Goal: Transaction & Acquisition: Purchase product/service

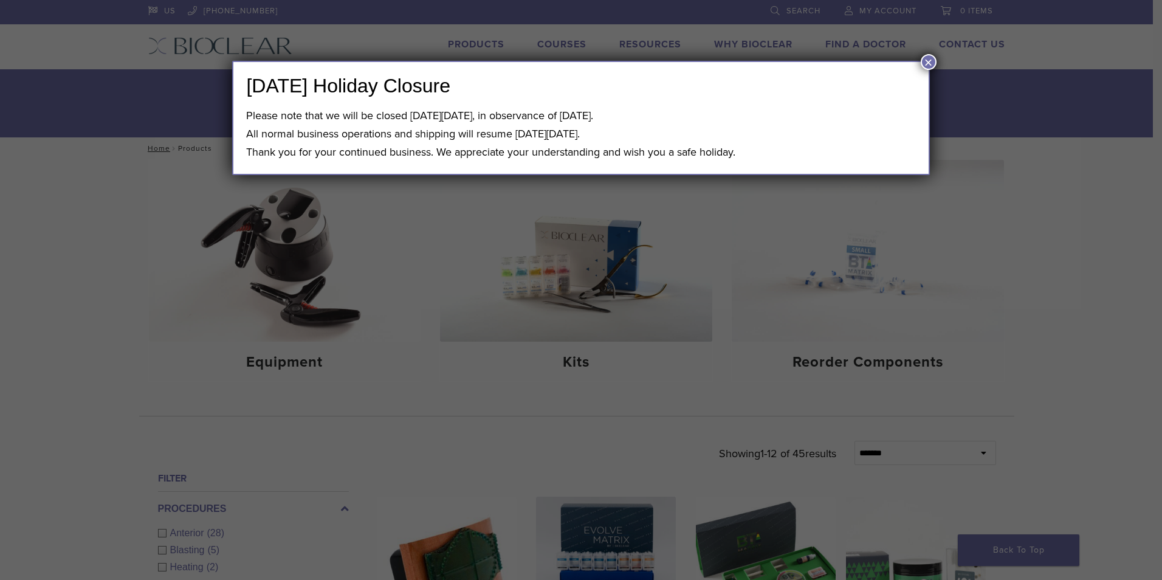
click at [925, 63] on button "×" at bounding box center [928, 62] width 16 height 16
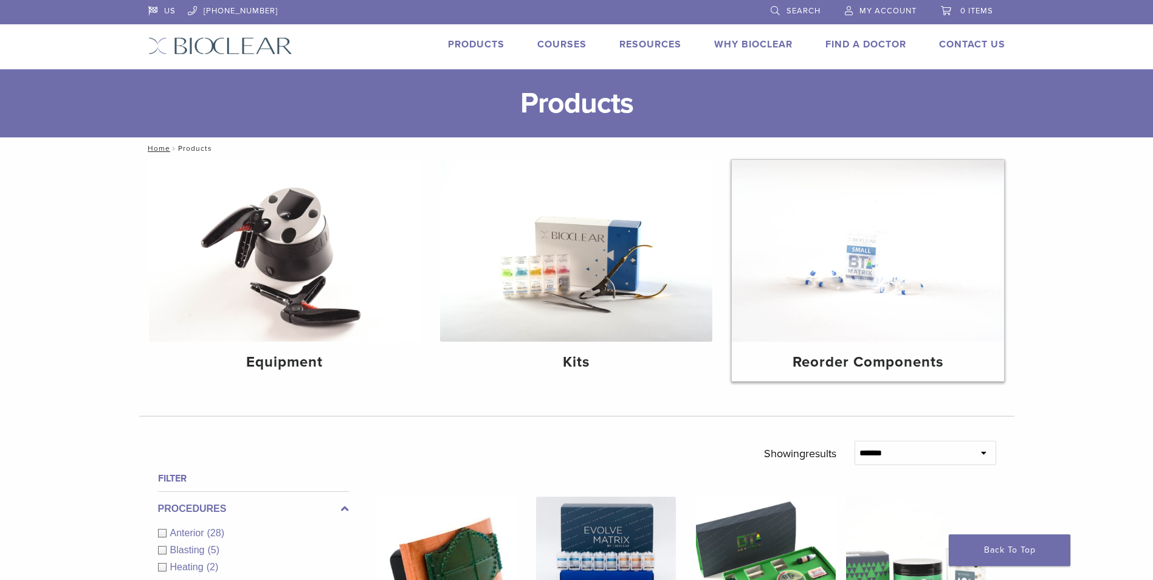
click at [870, 275] on img at bounding box center [868, 251] width 272 height 182
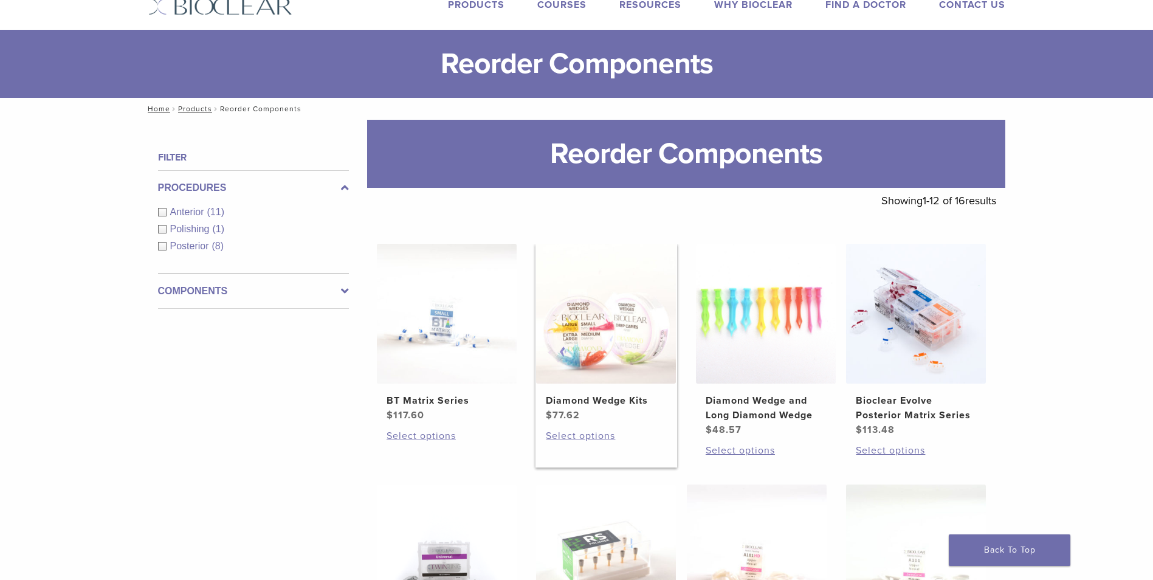
scroll to position [61, 0]
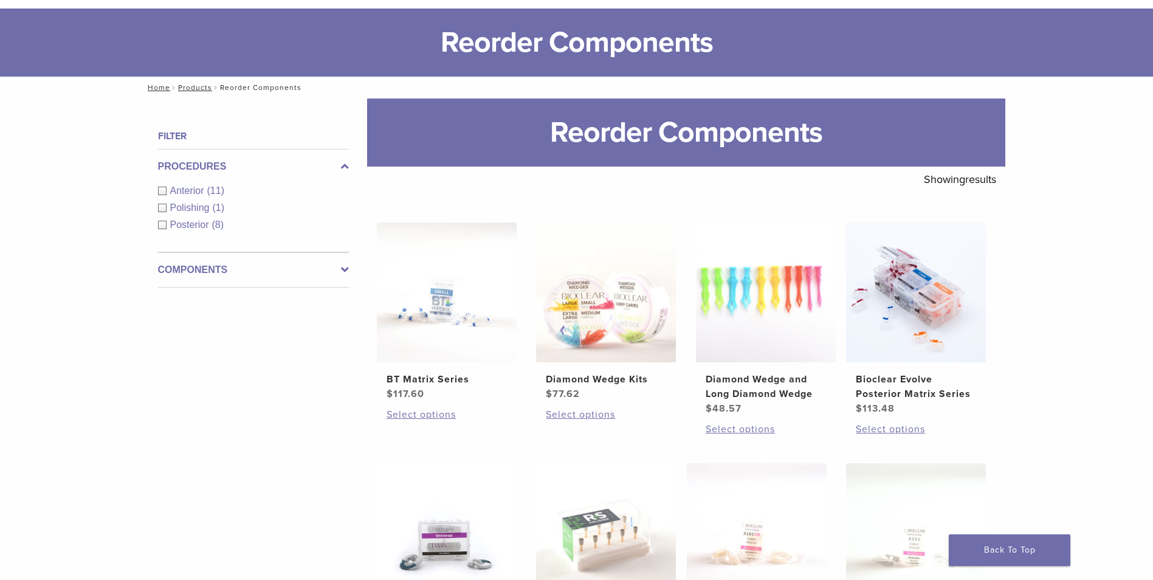
click at [163, 197] on div "Anterior (11)" at bounding box center [253, 190] width 191 height 15
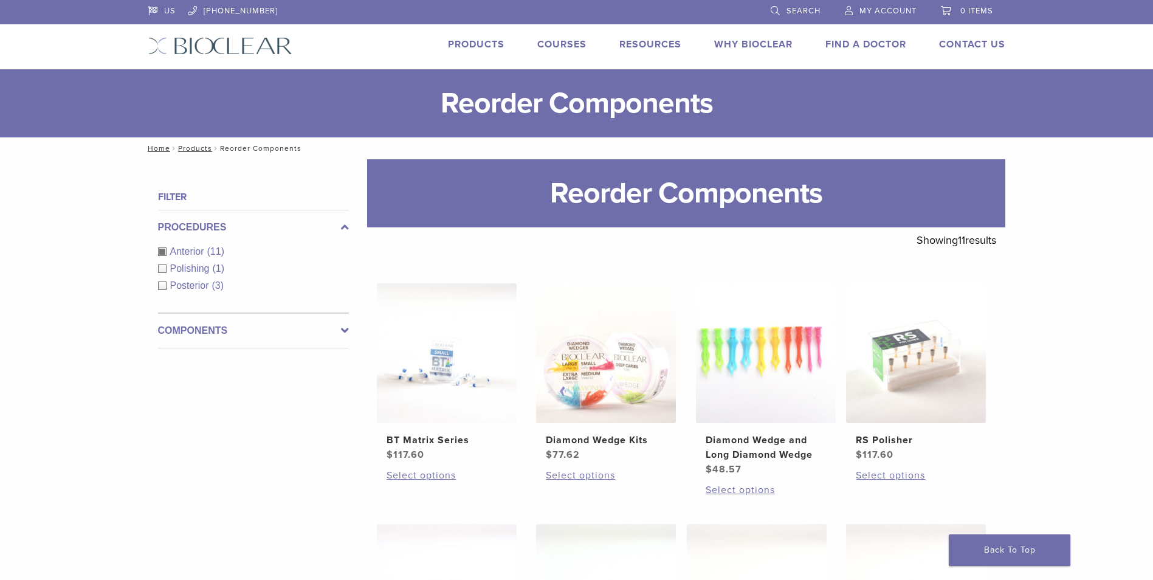
click at [484, 45] on link "Products" at bounding box center [476, 44] width 57 height 12
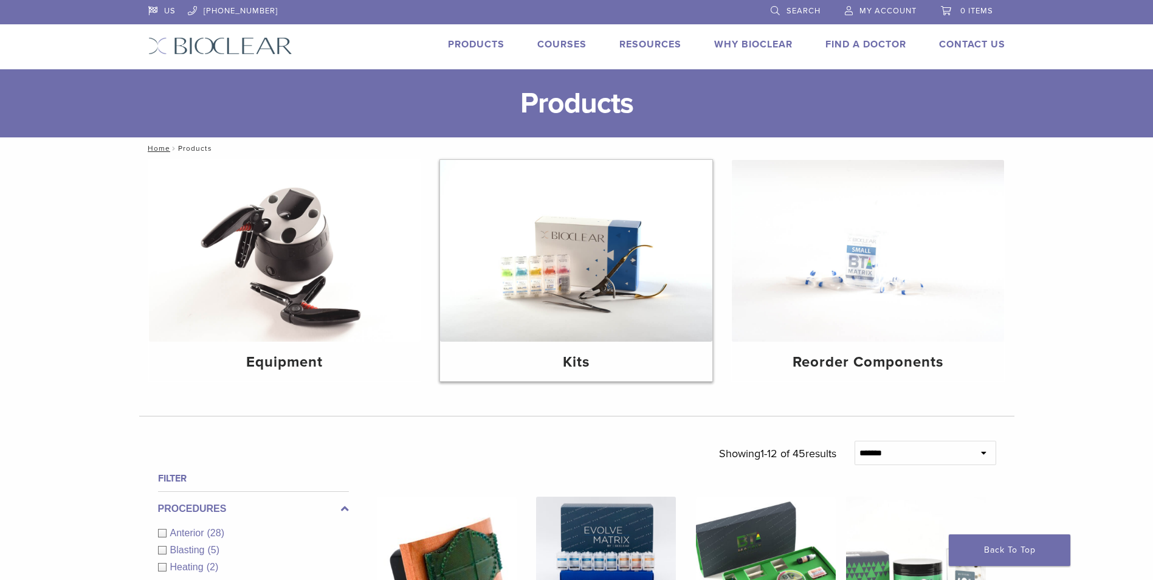
click at [533, 286] on img at bounding box center [576, 251] width 272 height 182
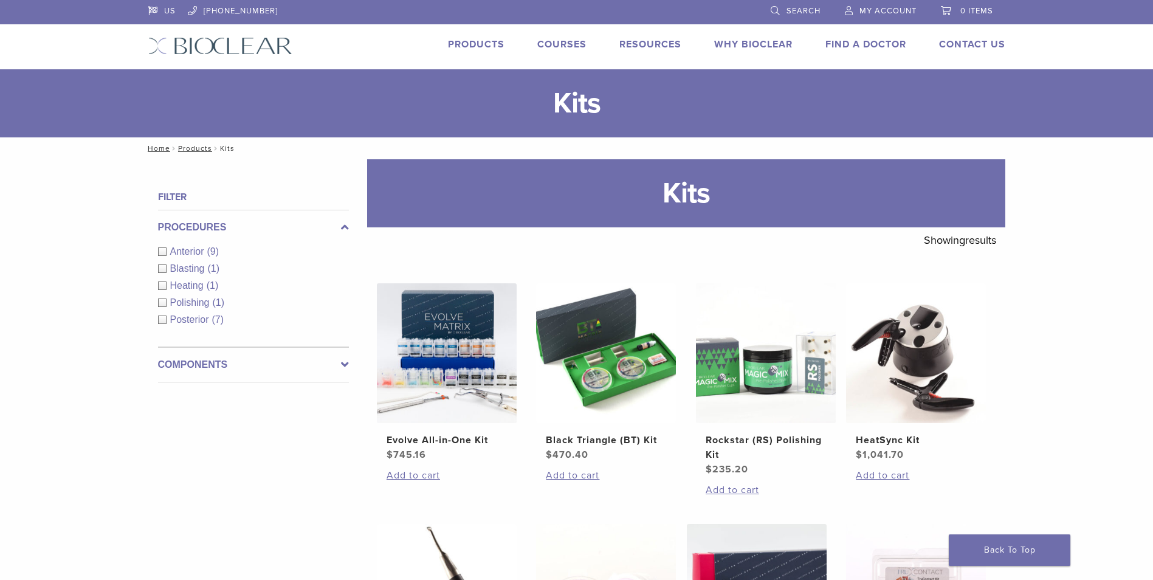
click at [160, 253] on div "Anterior (9)" at bounding box center [253, 251] width 191 height 15
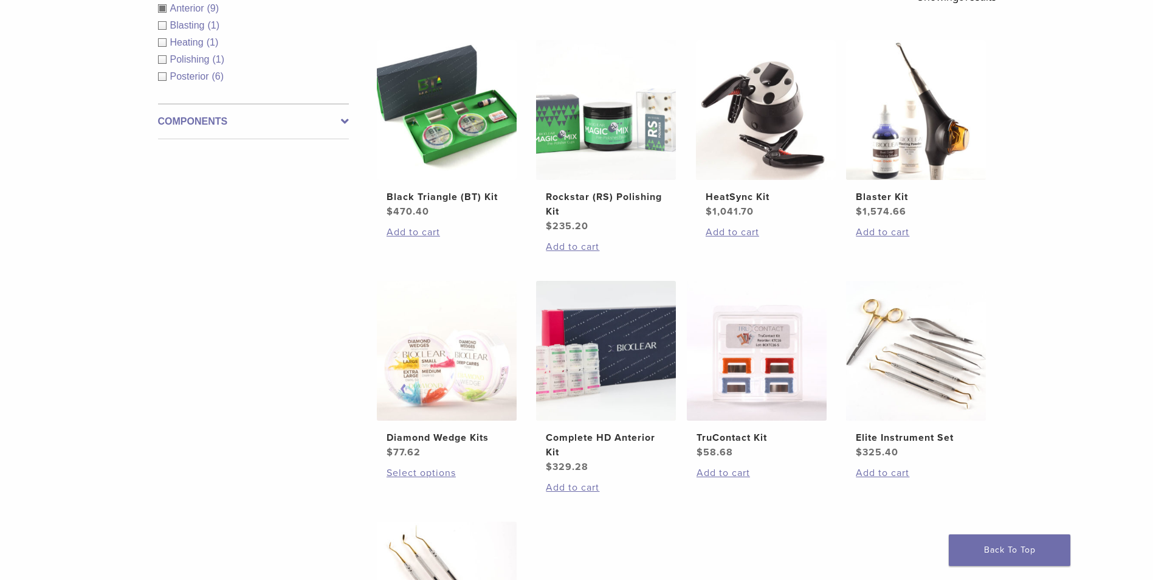
scroll to position [304, 0]
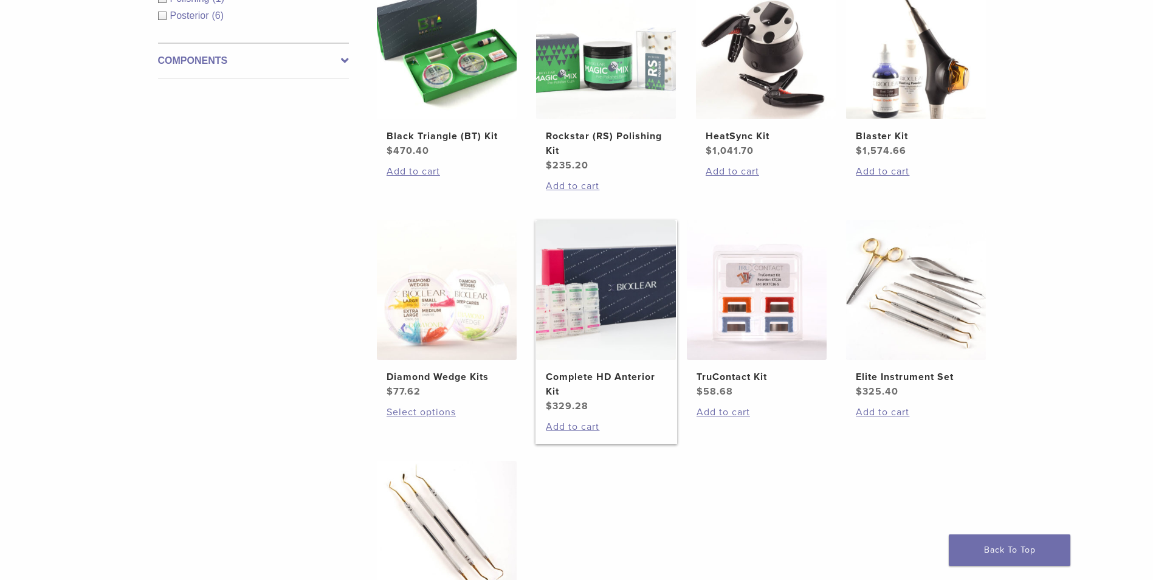
click at [625, 379] on h2 "Complete HD Anterior Kit" at bounding box center [606, 383] width 120 height 29
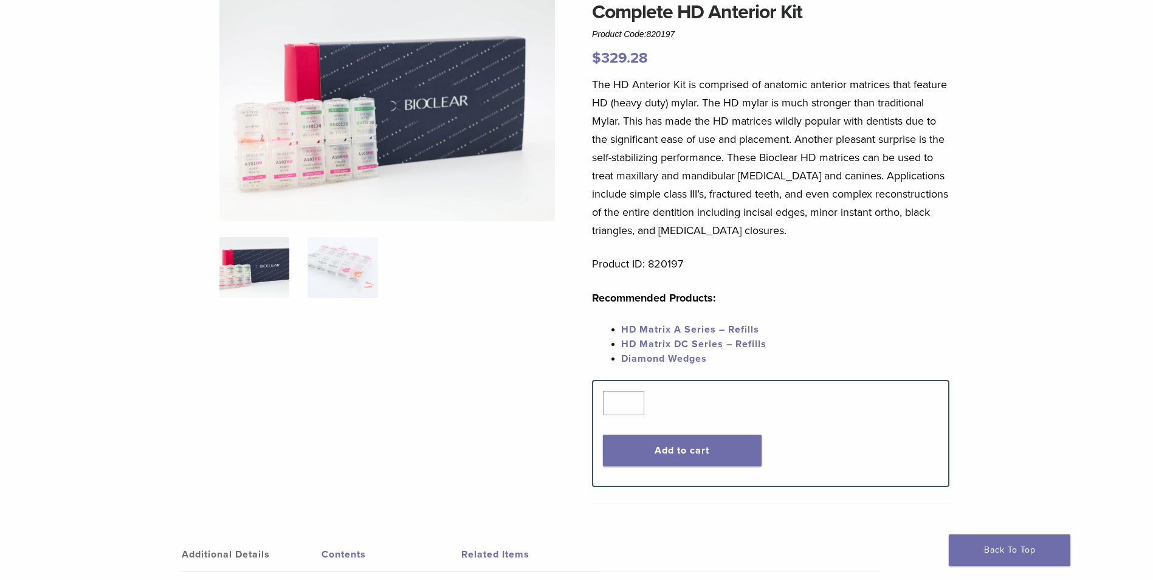
scroll to position [122, 0]
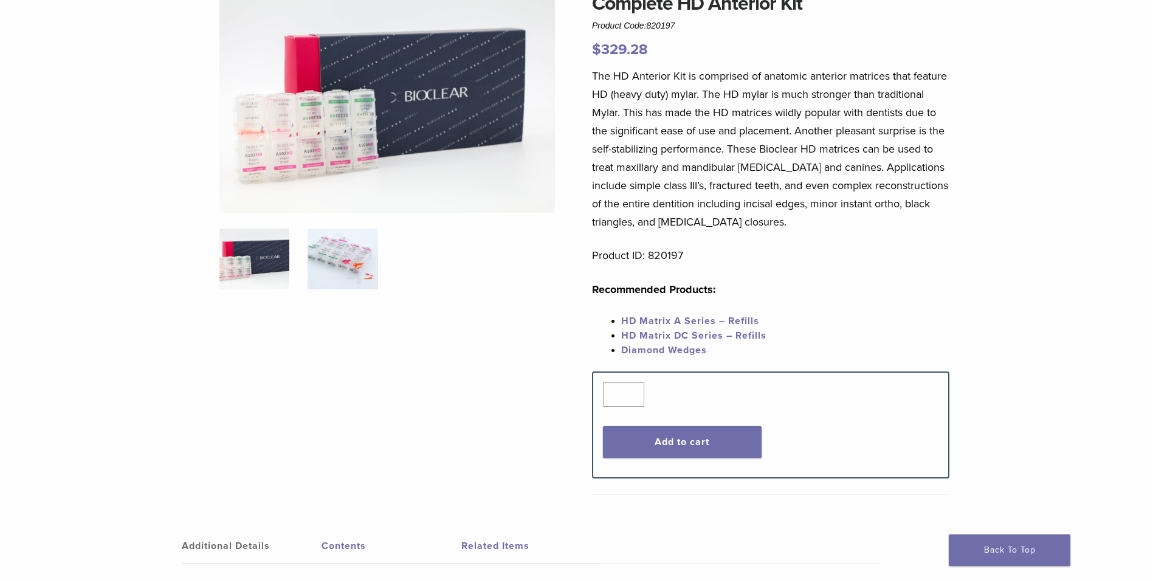
click at [349, 276] on img at bounding box center [342, 258] width 70 height 61
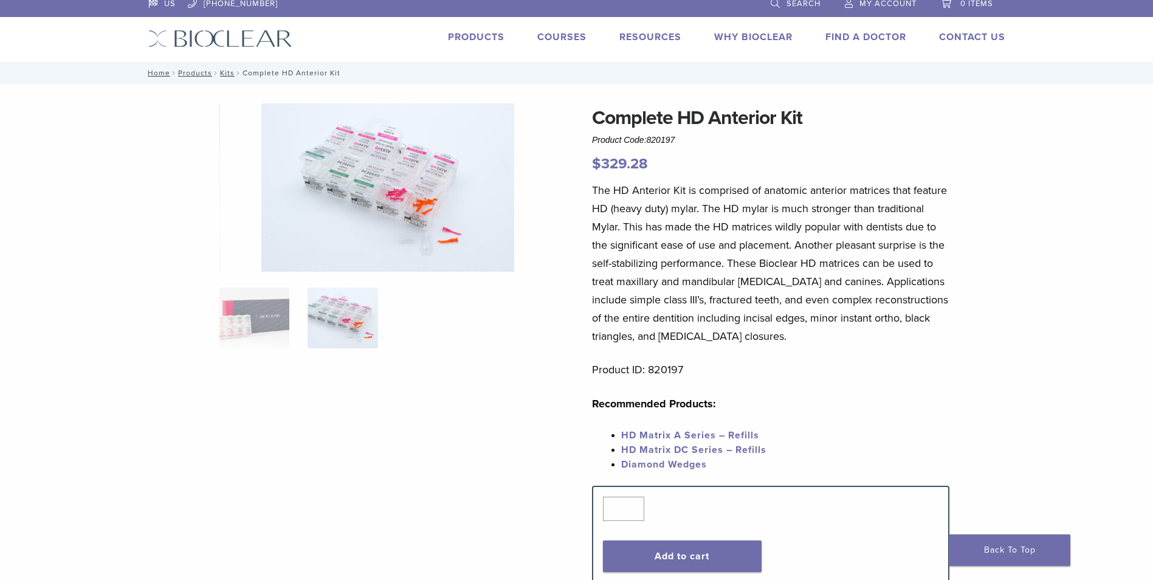
scroll to position [0, 0]
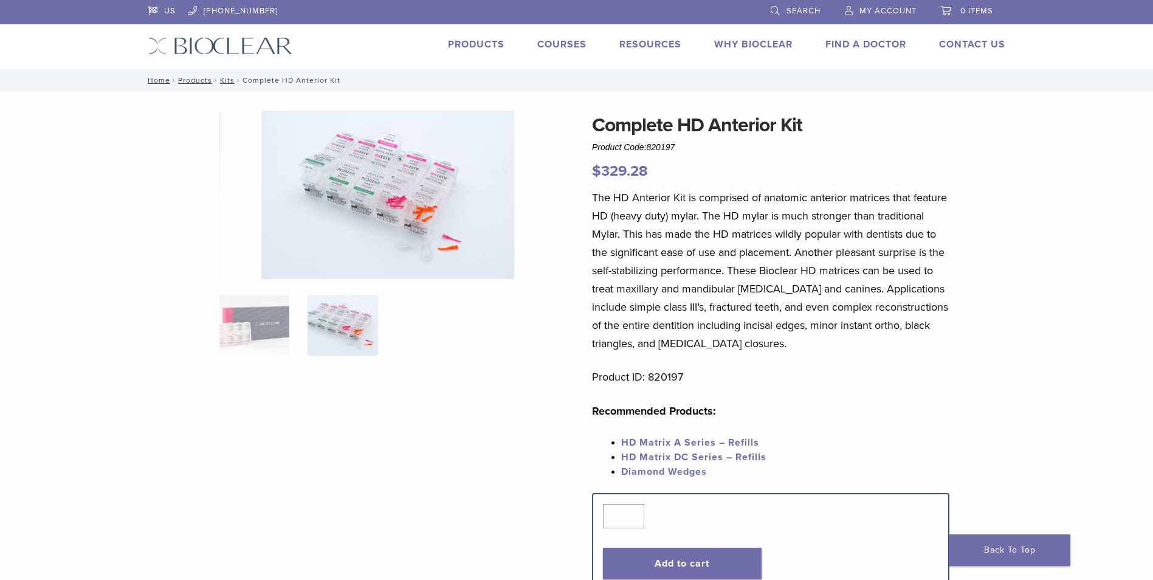
click at [400, 216] on img at bounding box center [387, 195] width 253 height 168
